Goal: Task Accomplishment & Management: Manage account settings

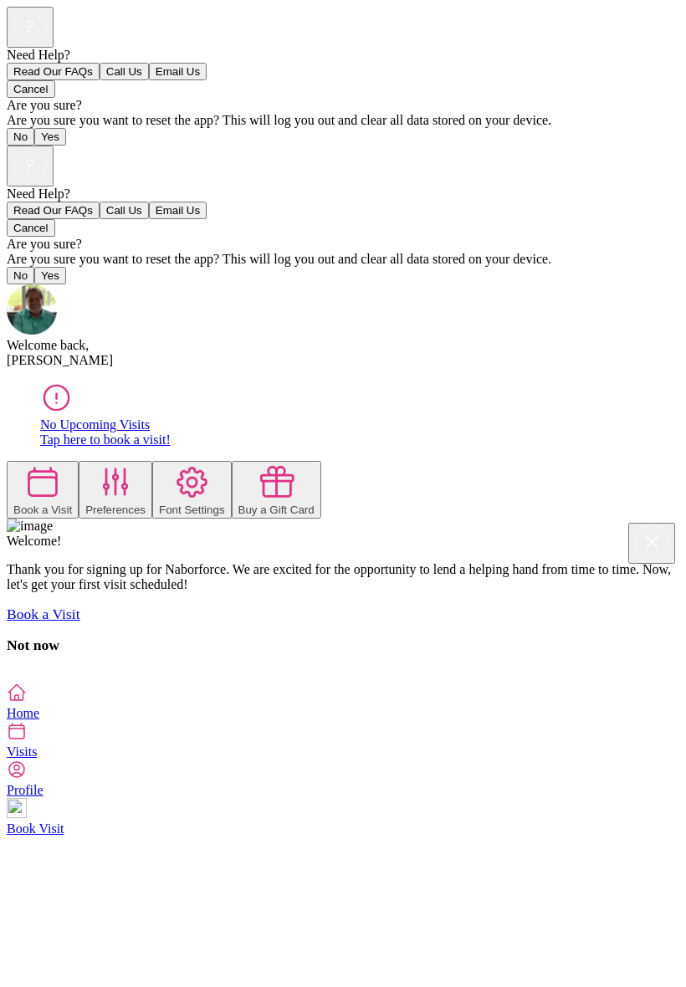
click at [27, 780] on icon at bounding box center [17, 770] width 20 height 20
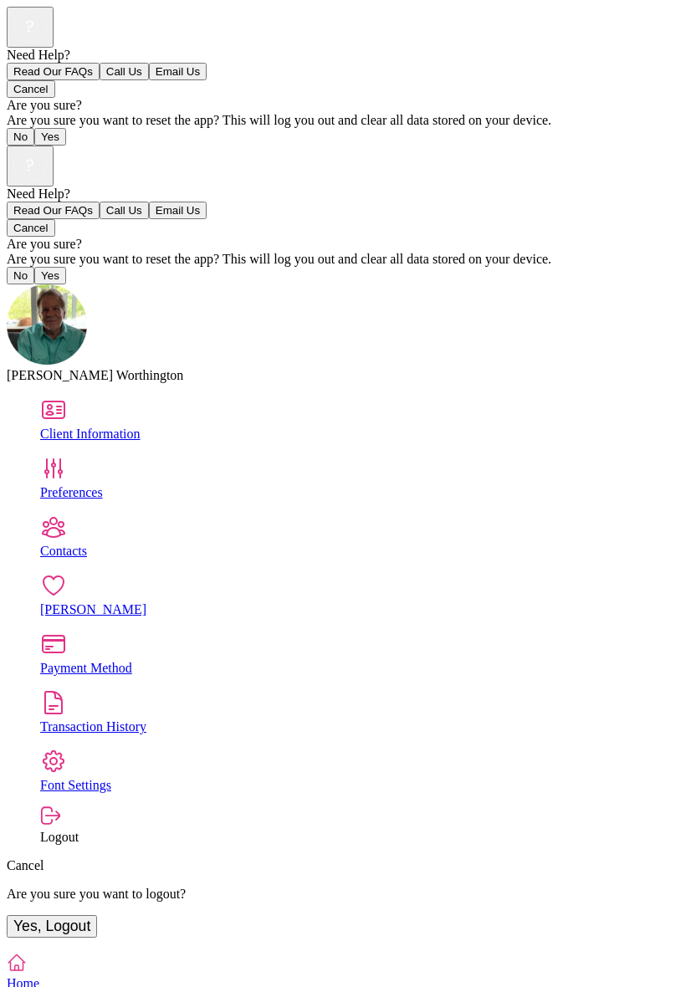
click at [311, 427] on div "Client Information" at bounding box center [359, 434] width 639 height 15
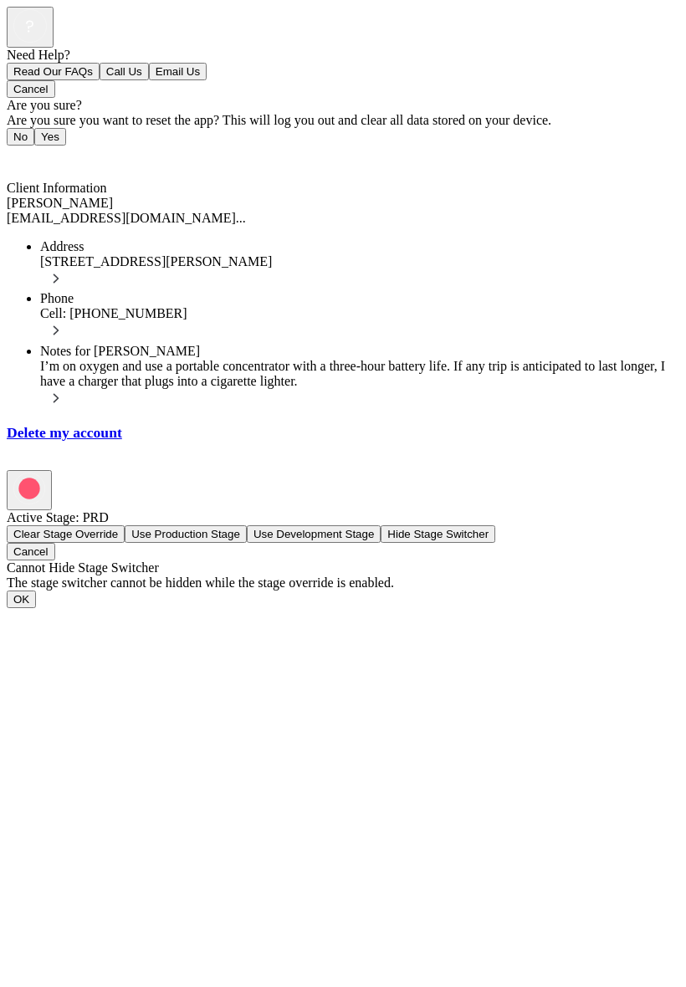
click at [65, 269] on icon at bounding box center [56, 278] width 18 height 18
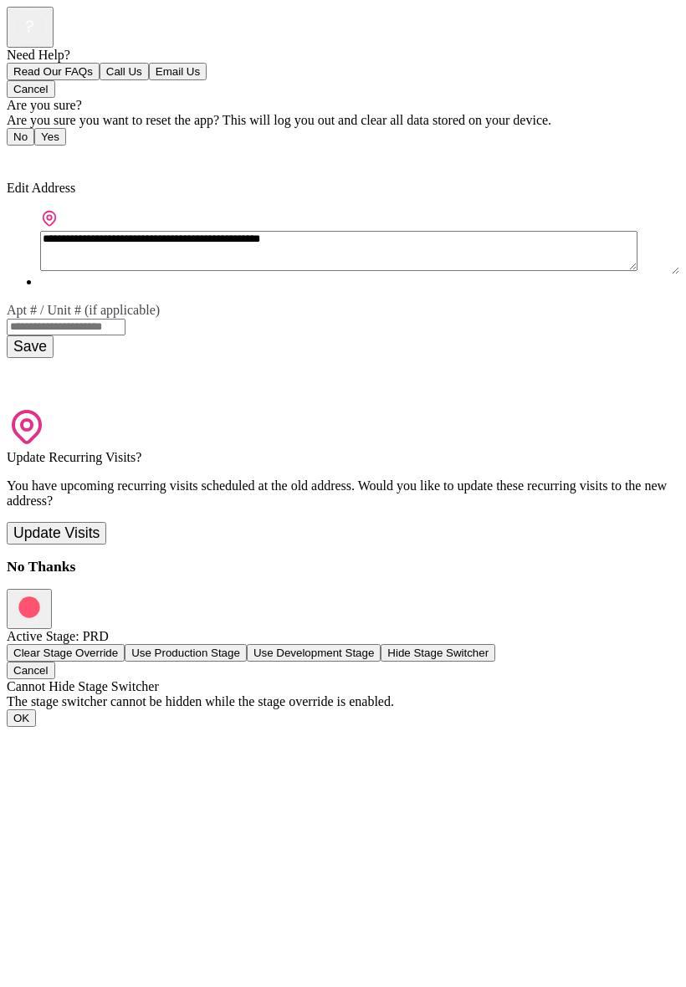
click at [126, 319] on input "Apt # / Unit # (if applicable)" at bounding box center [66, 327] width 119 height 17
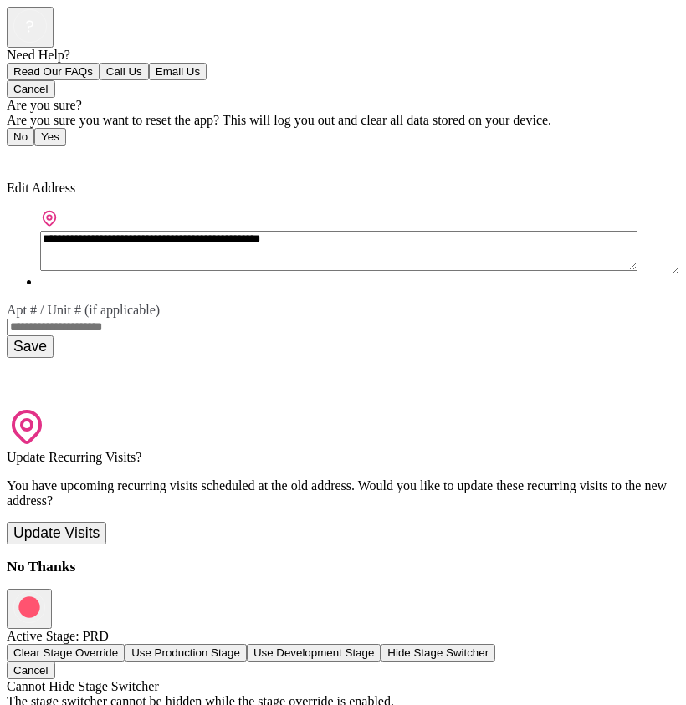
click at [508, 231] on textarea "**********" at bounding box center [338, 251] width 597 height 40
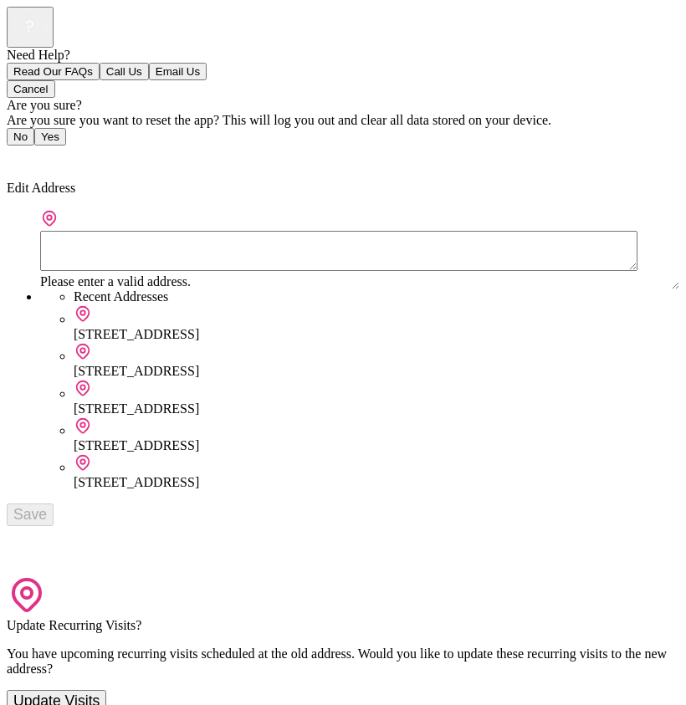
click at [321, 402] on div "[STREET_ADDRESS]" at bounding box center [377, 409] width 606 height 15
type textarea "**********"
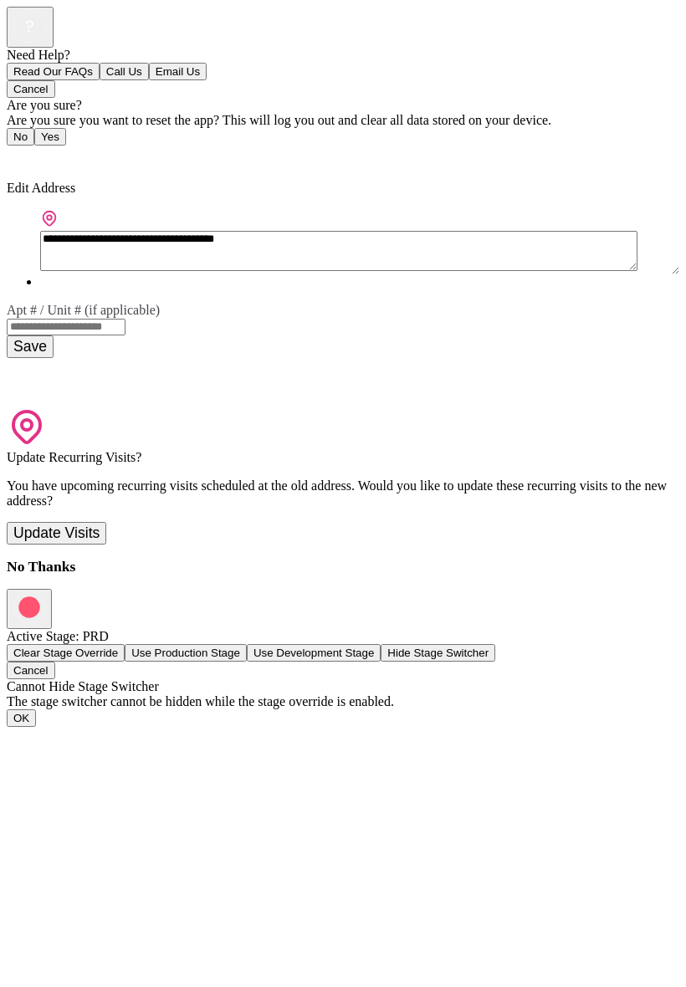
click at [126, 319] on input "Apt # / Unit # (if applicable)" at bounding box center [66, 327] width 119 height 17
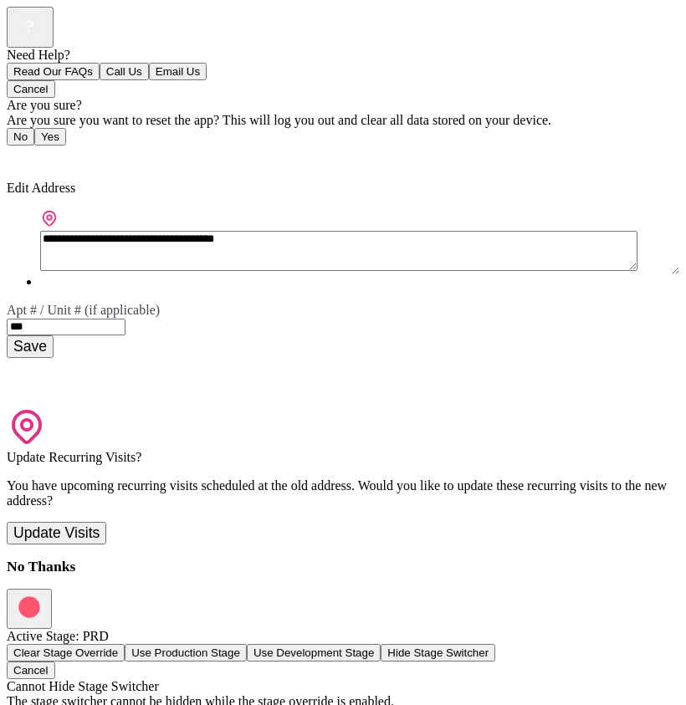
type input "****"
click at [54, 336] on button "Save" at bounding box center [30, 347] width 47 height 23
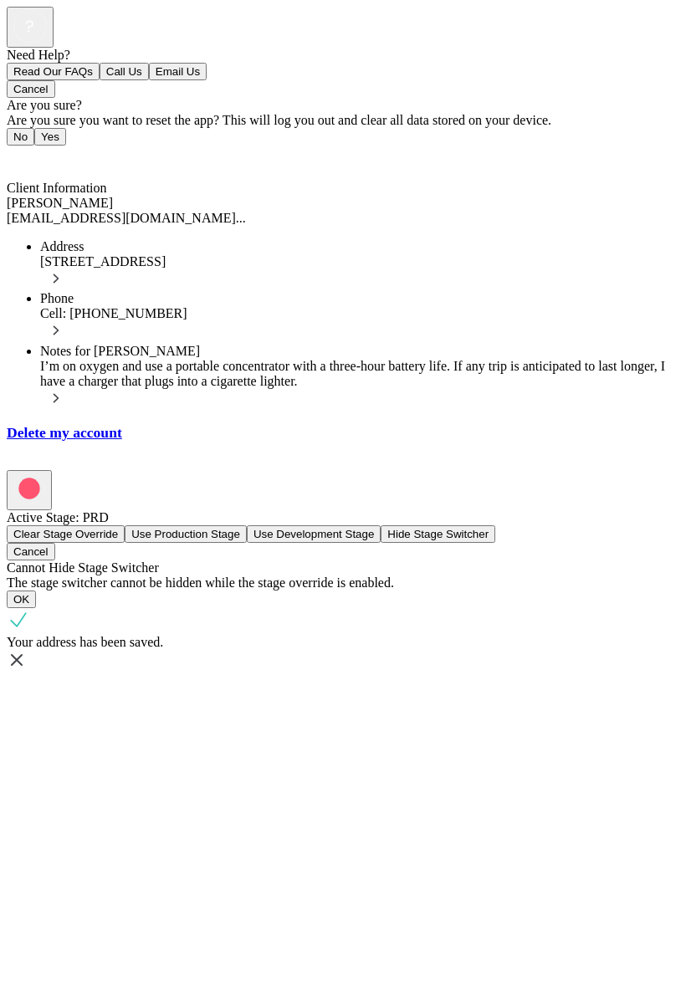
click at [65, 269] on icon at bounding box center [56, 278] width 18 height 18
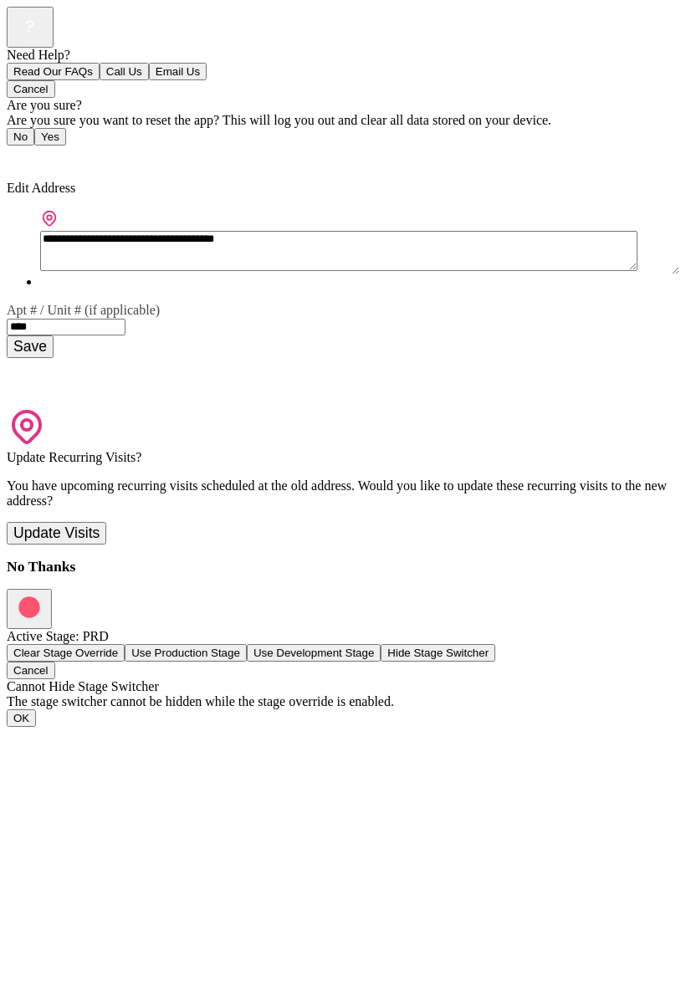
click at [54, 336] on button "Save" at bounding box center [30, 347] width 47 height 23
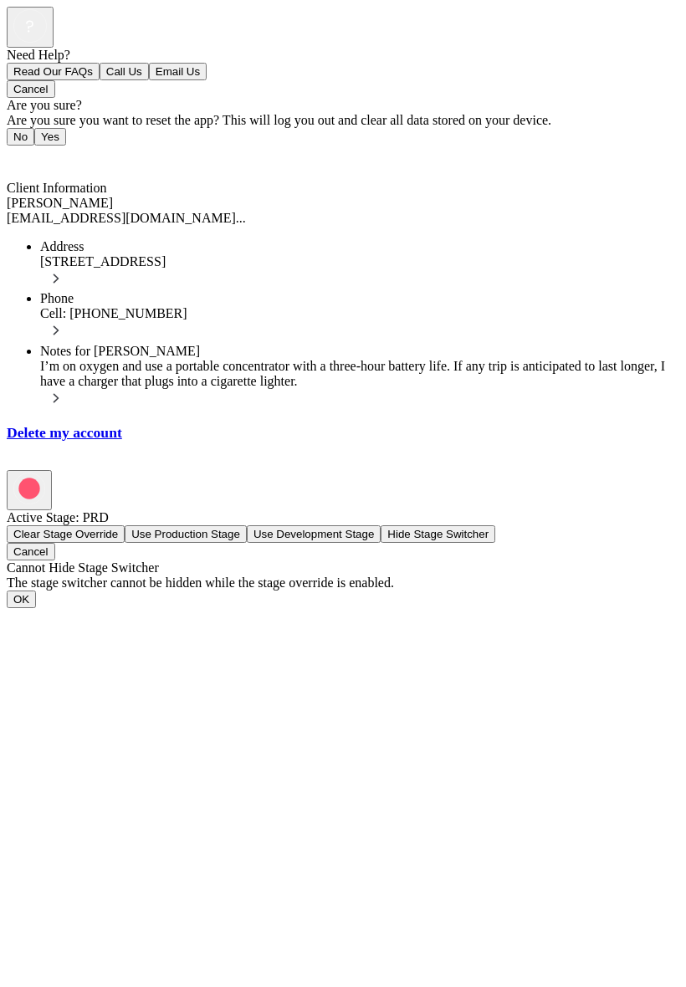
click at [38, 151] on span "Back" at bounding box center [31, 158] width 28 height 14
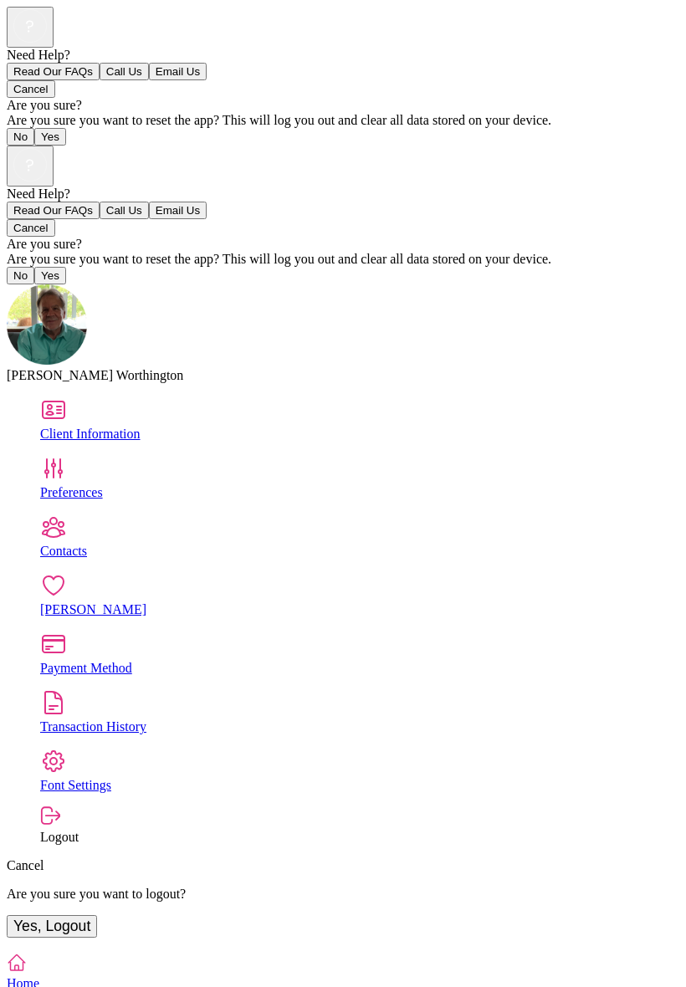
click at [184, 485] on div "Preferences" at bounding box center [359, 492] width 639 height 15
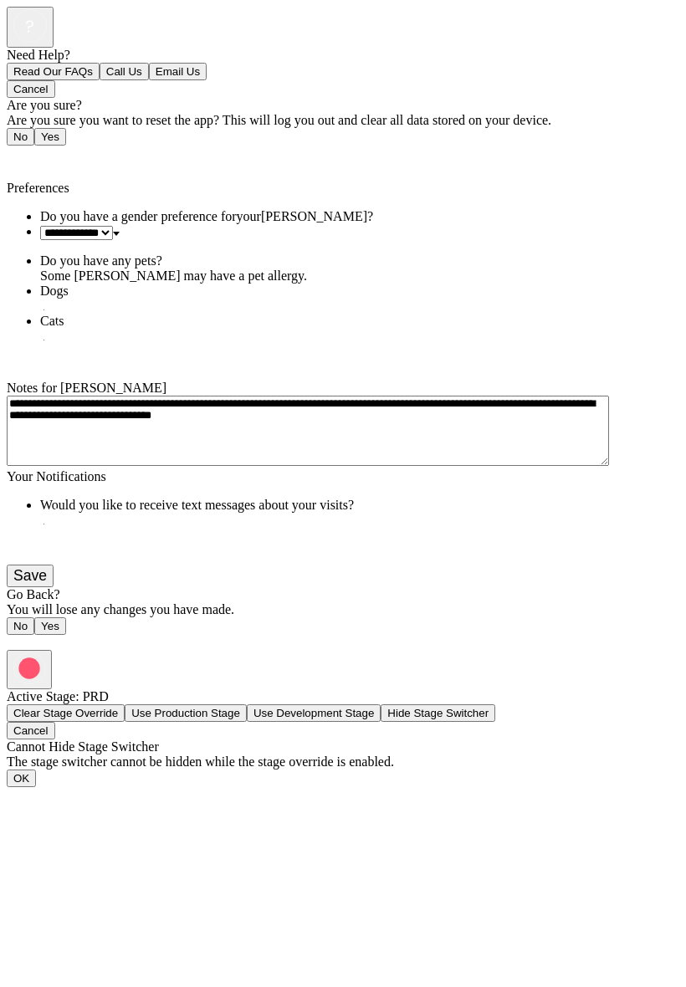
click at [18, 151] on link "Back" at bounding box center [26, 158] width 38 height 14
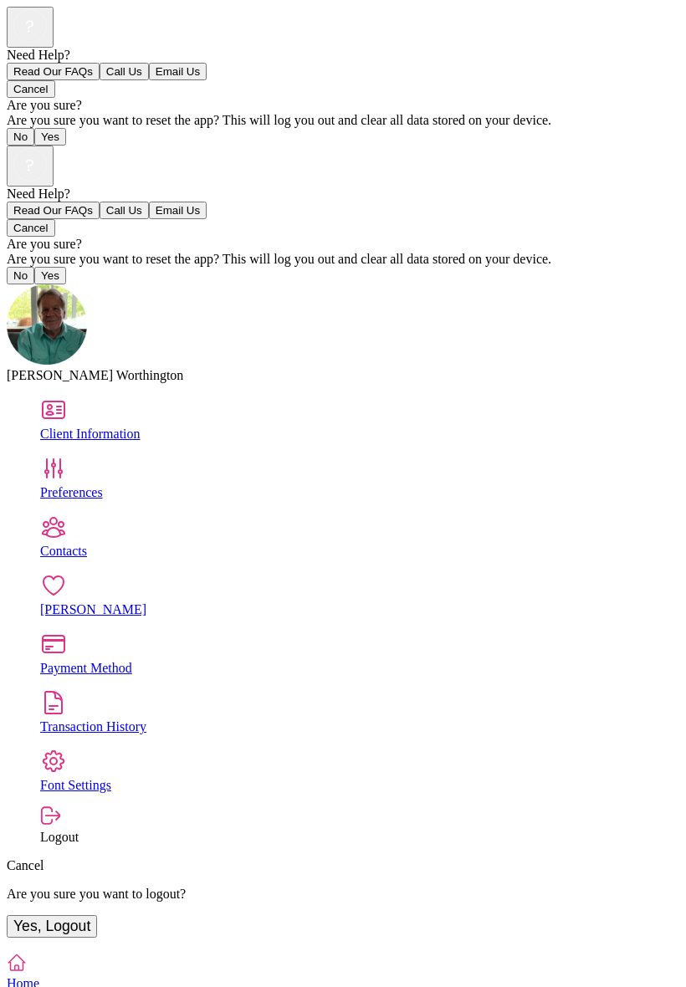
click at [279, 427] on div "Client Information" at bounding box center [359, 434] width 639 height 15
